Goal: Download file/media

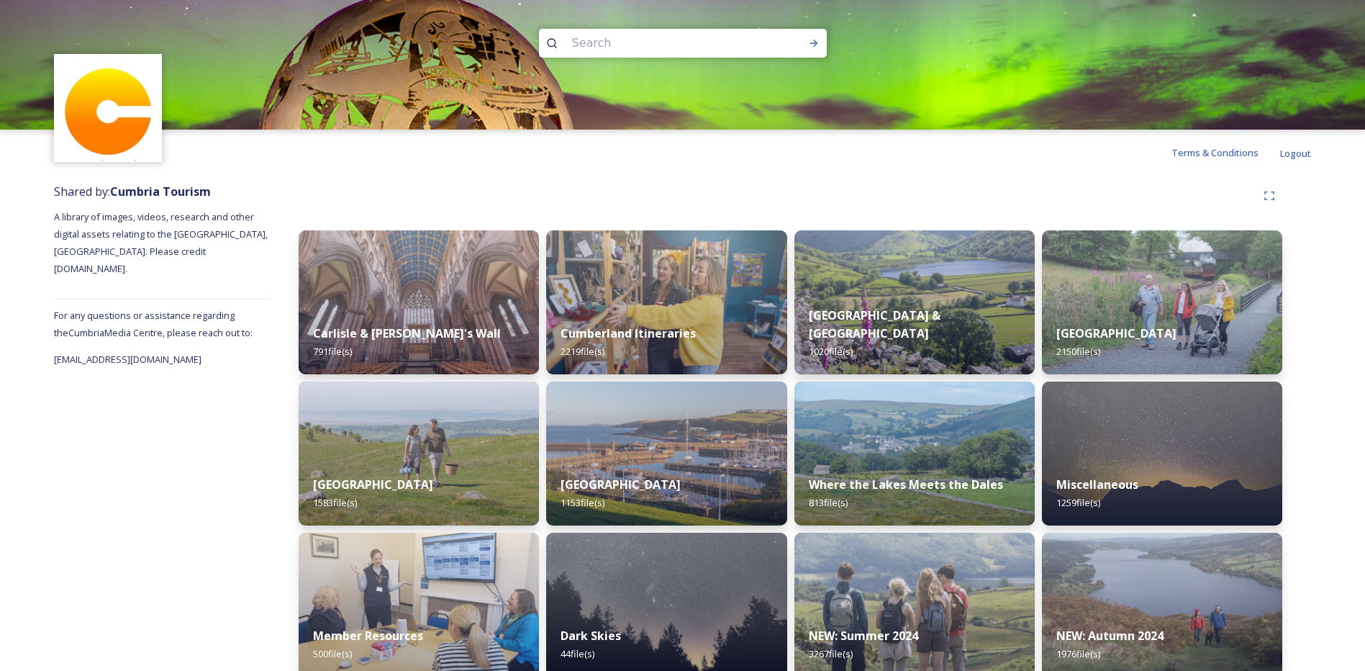
click at [573, 40] on input at bounding box center [663, 43] width 197 height 32
type input "windermere"
click at [816, 42] on icon at bounding box center [813, 43] width 8 height 7
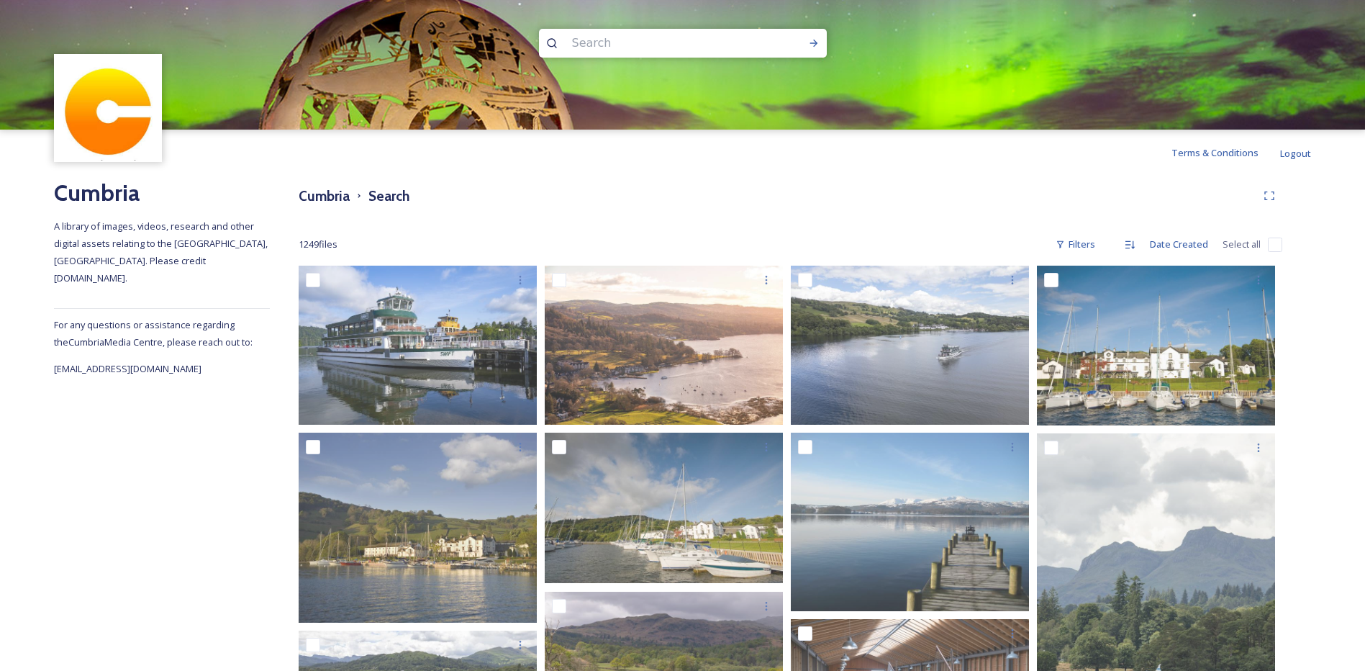
click at [605, 43] on input at bounding box center [663, 43] width 197 height 32
type input "interchange"
click at [811, 46] on icon at bounding box center [814, 43] width 12 height 12
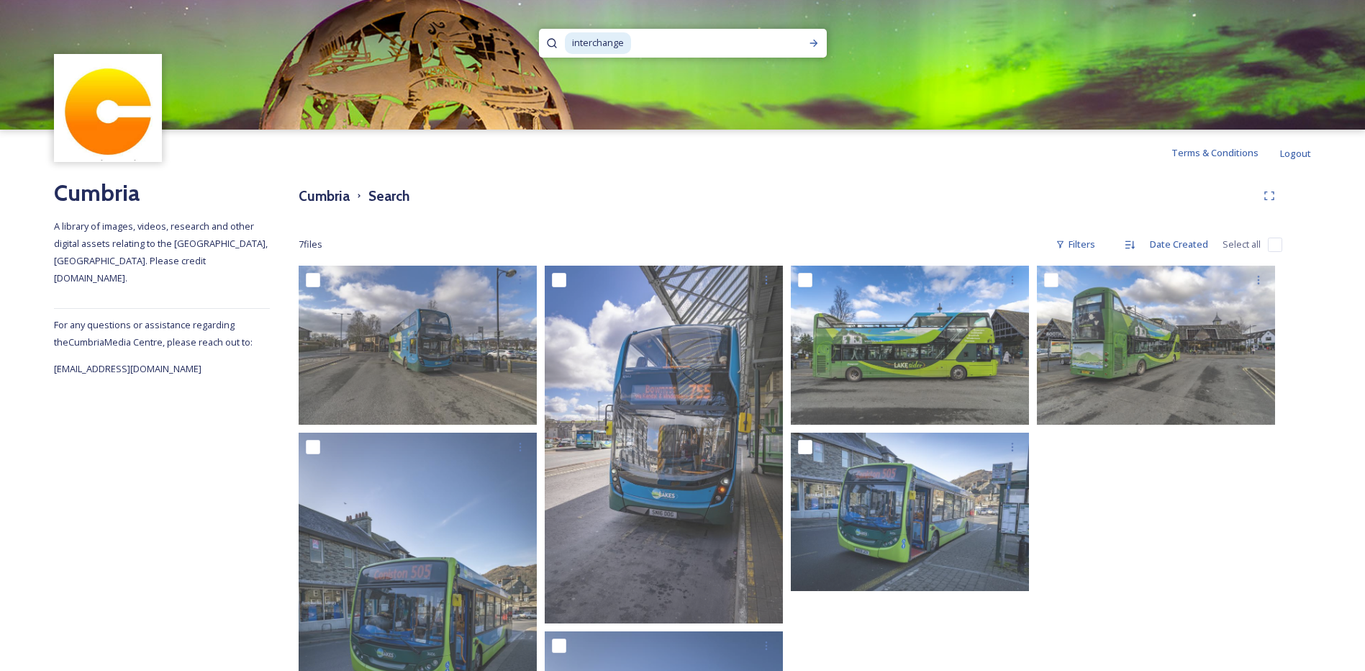
click at [645, 43] on input at bounding box center [713, 43] width 163 height 32
type input "i"
type input "train"
click at [815, 41] on icon at bounding box center [814, 43] width 12 height 12
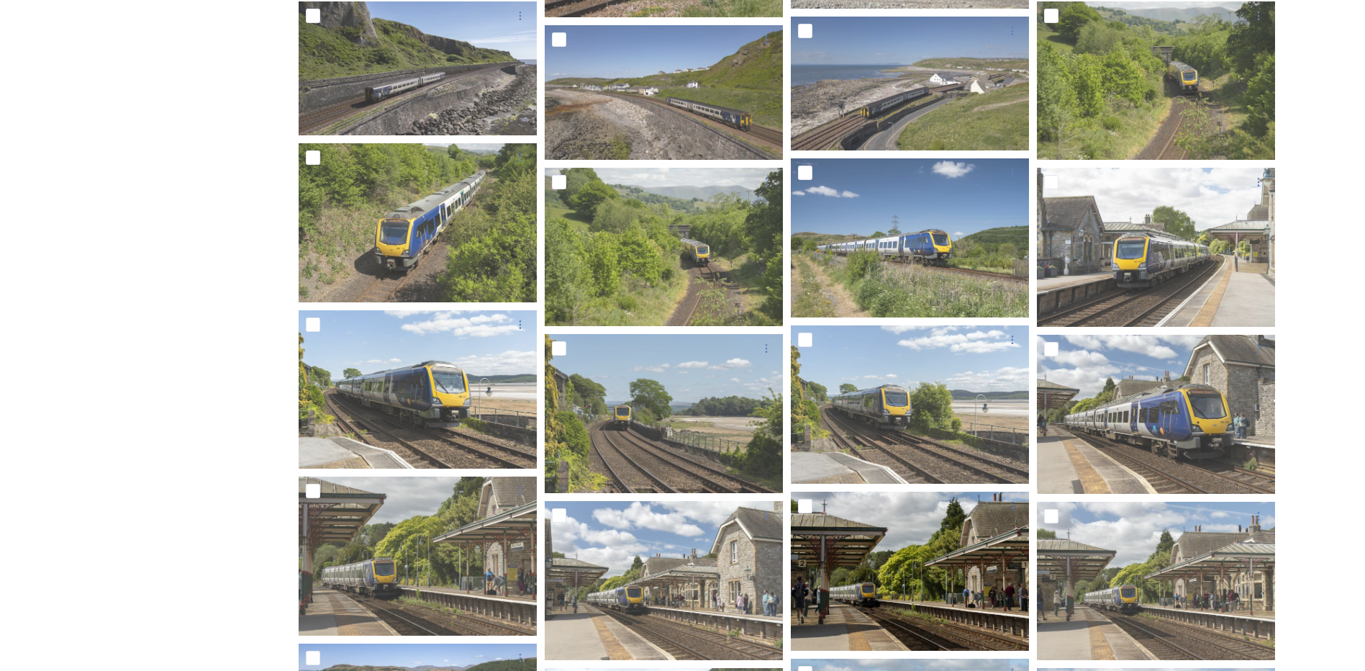
scroll to position [2374, 0]
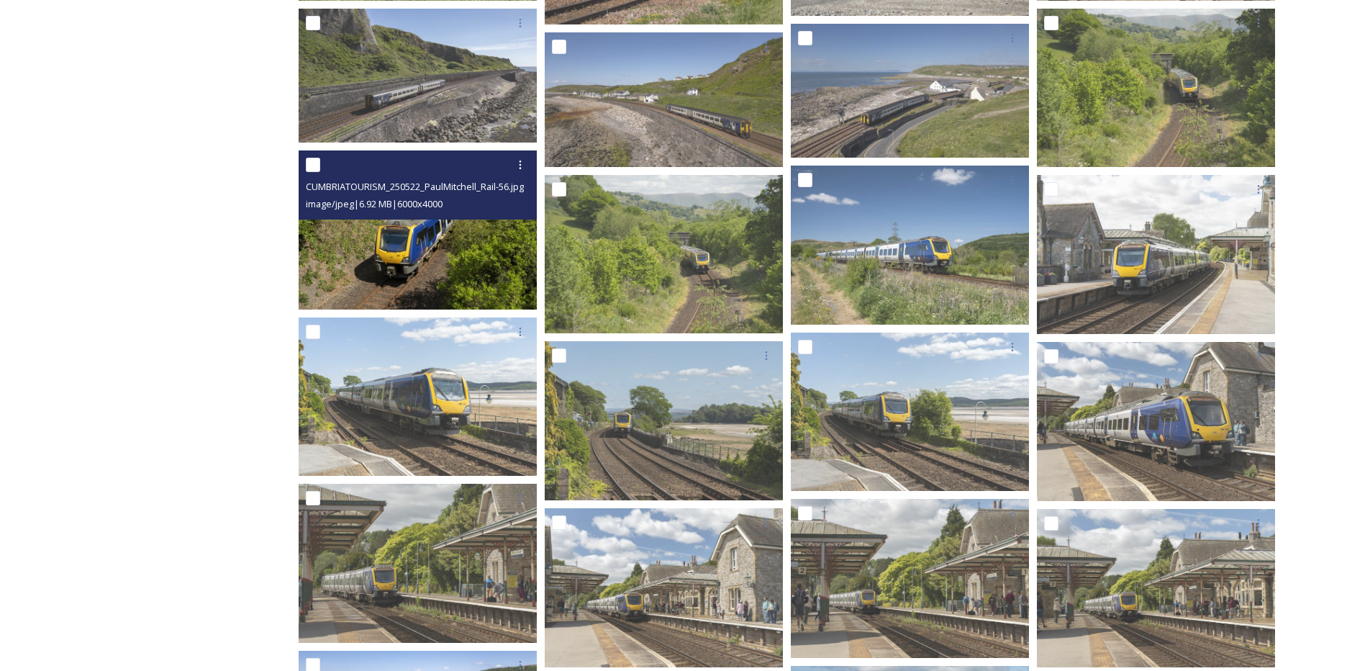
click at [397, 248] on img at bounding box center [418, 229] width 238 height 159
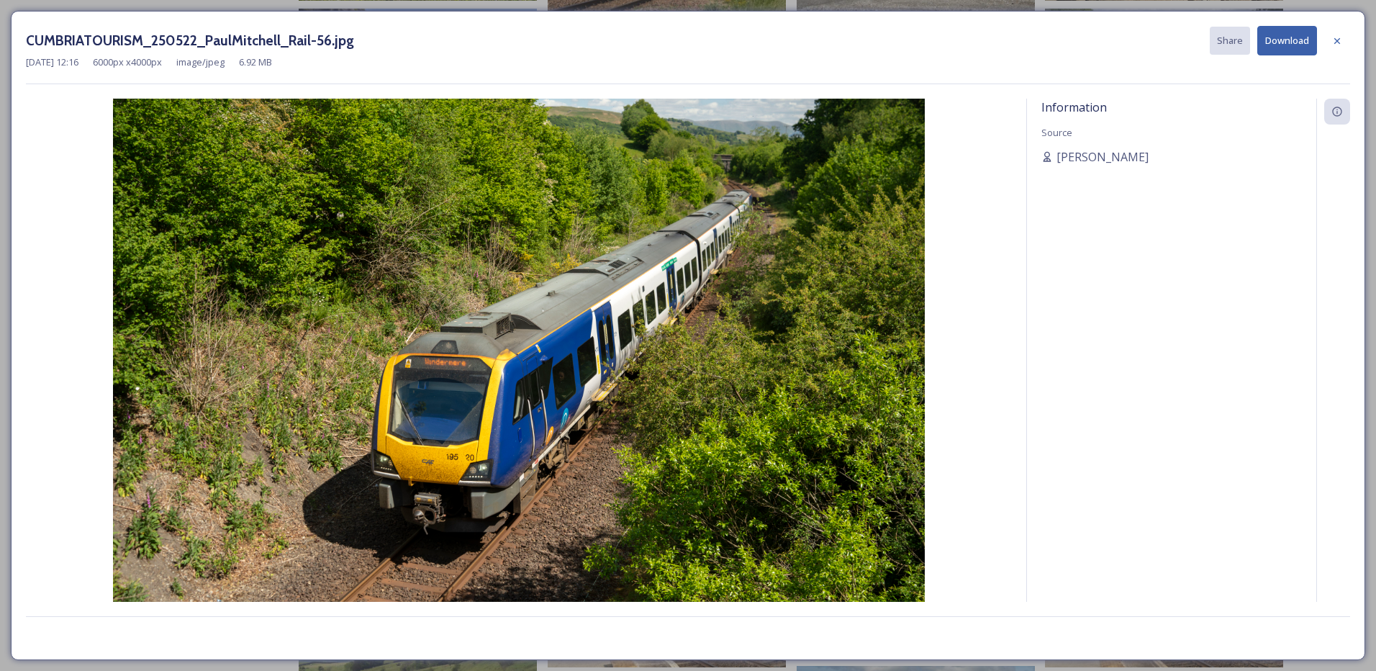
click at [1286, 42] on button "Download" at bounding box center [1287, 40] width 60 height 29
drag, startPoint x: 1335, startPoint y: 42, endPoint x: 1330, endPoint y: 56, distance: 14.3
click at [1335, 45] on icon at bounding box center [1337, 41] width 12 height 12
